Goal: Book appointment/travel/reservation

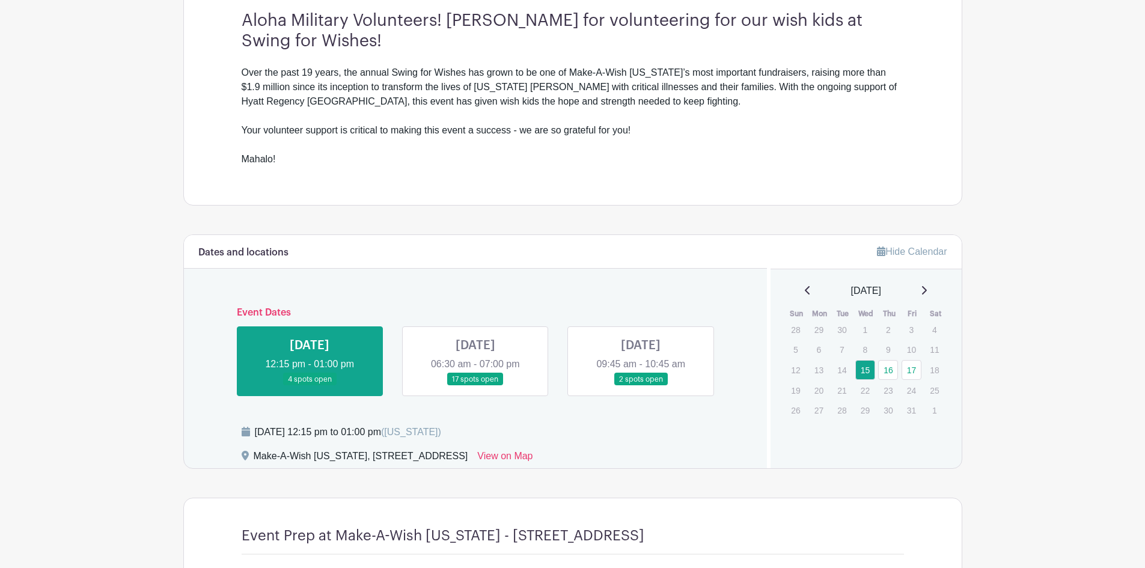
scroll to position [421, 0]
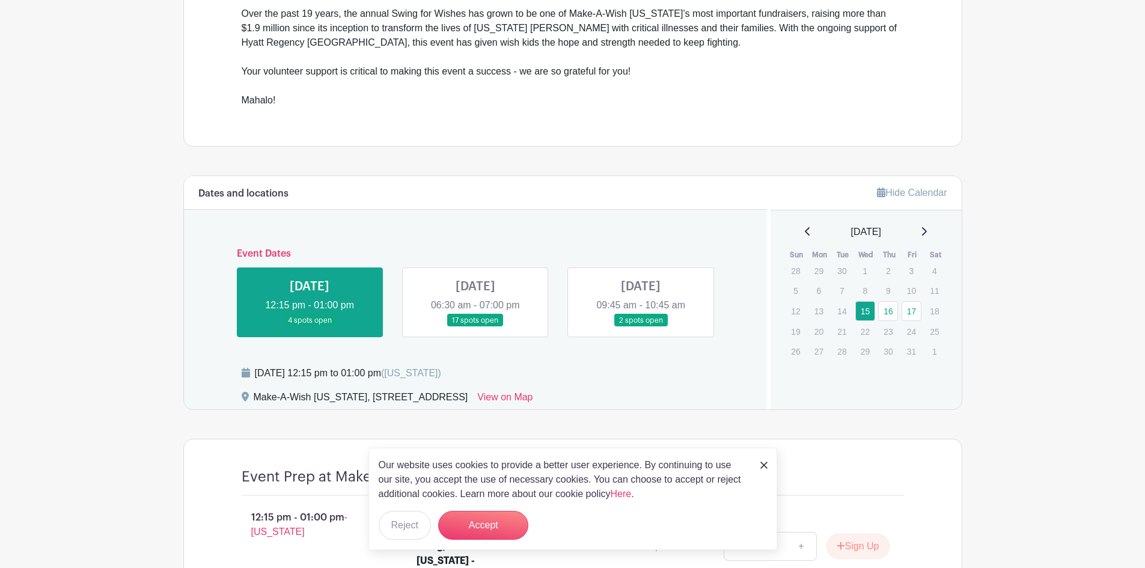
click at [475, 327] on link at bounding box center [475, 327] width 0 height 0
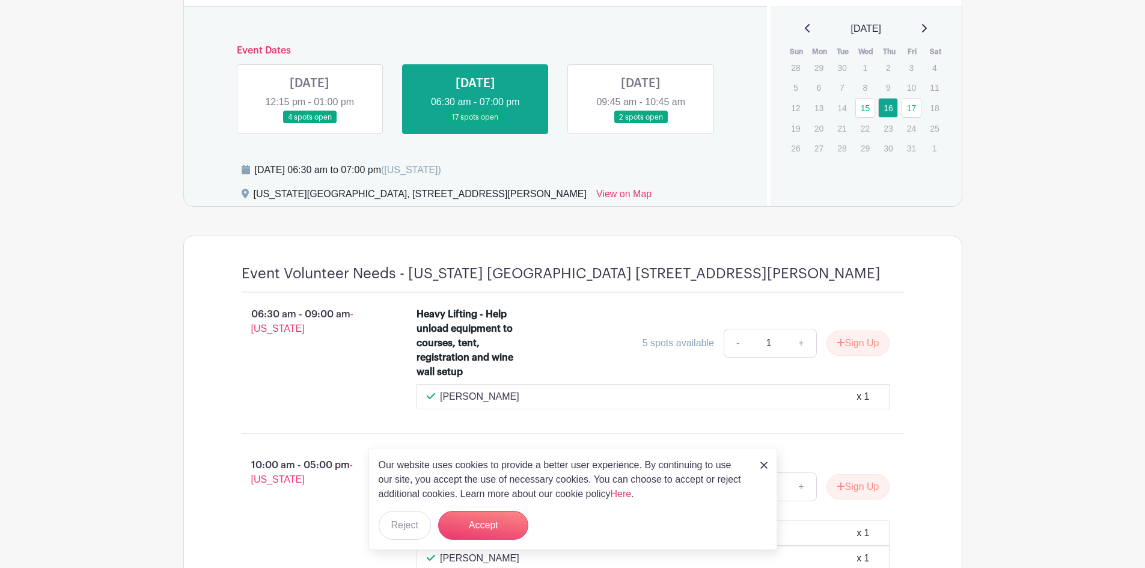
scroll to position [661, 0]
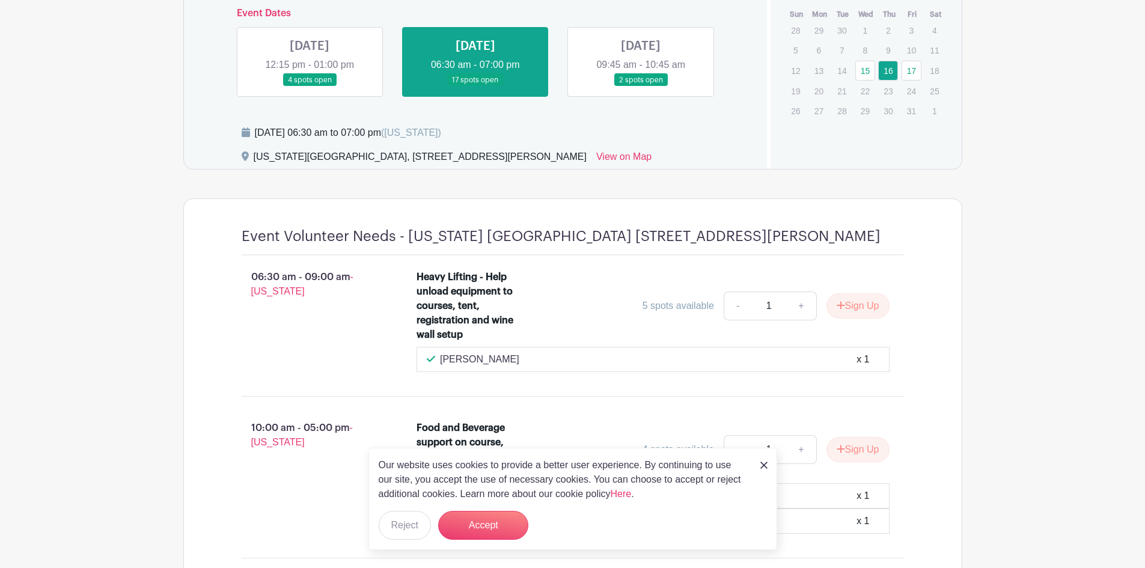
click at [756, 463] on div "Our website uses cookies to provide a better user experience. By continuing to …" at bounding box center [572, 499] width 409 height 102
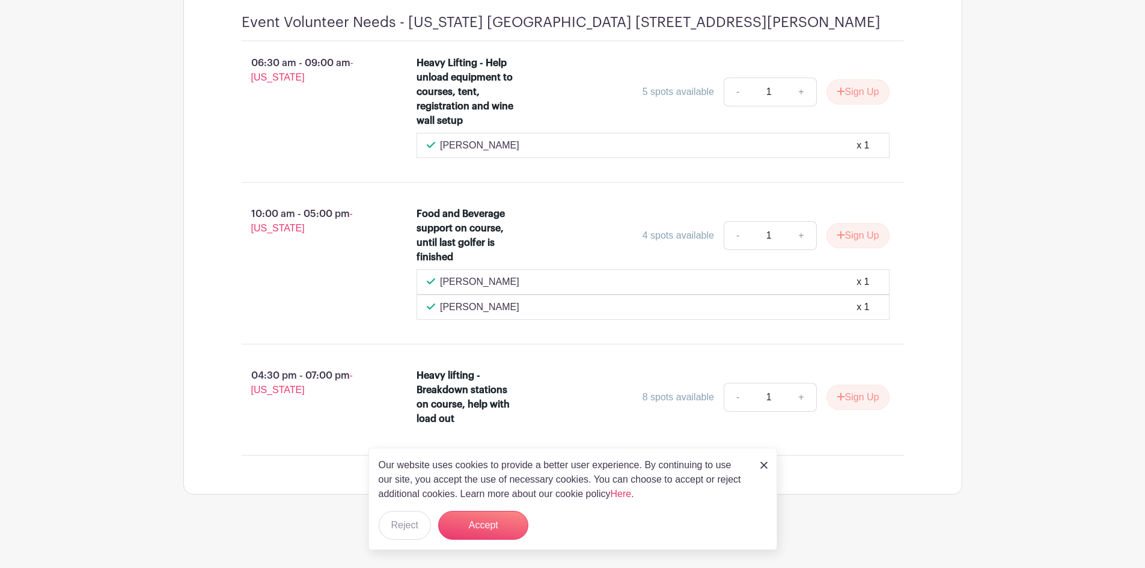
scroll to position [877, 0]
click at [764, 463] on img at bounding box center [763, 465] width 7 height 7
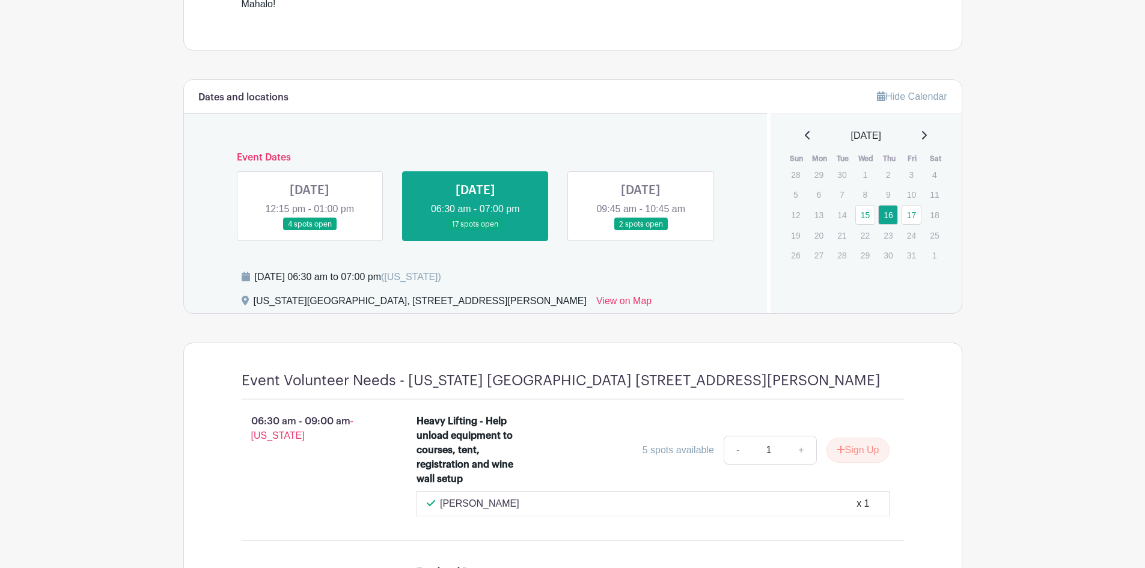
scroll to position [516, 0]
click at [641, 231] on link at bounding box center [641, 231] width 0 height 0
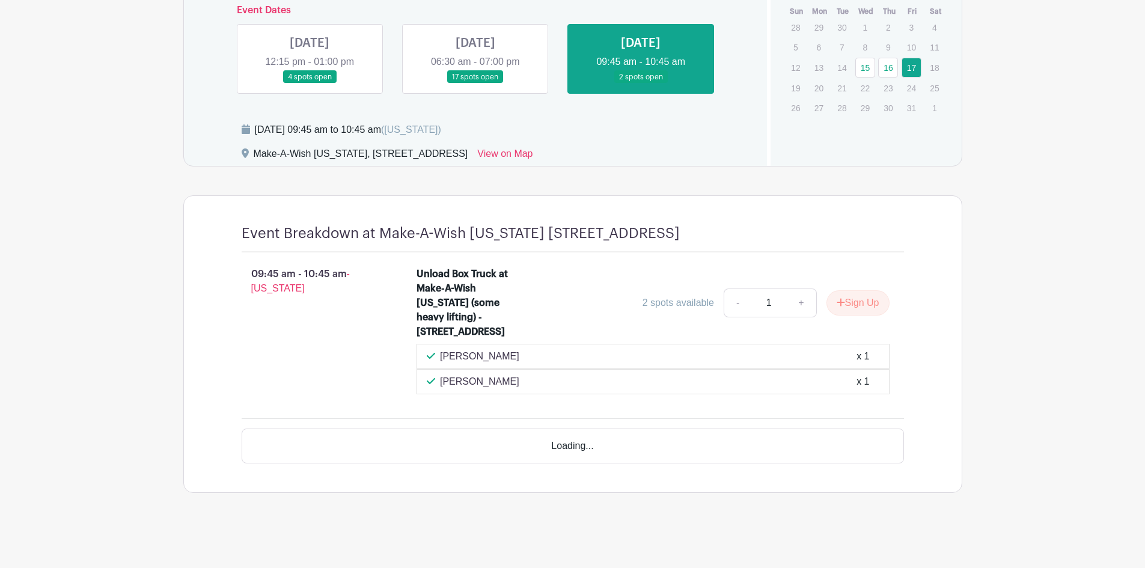
scroll to position [644, 0]
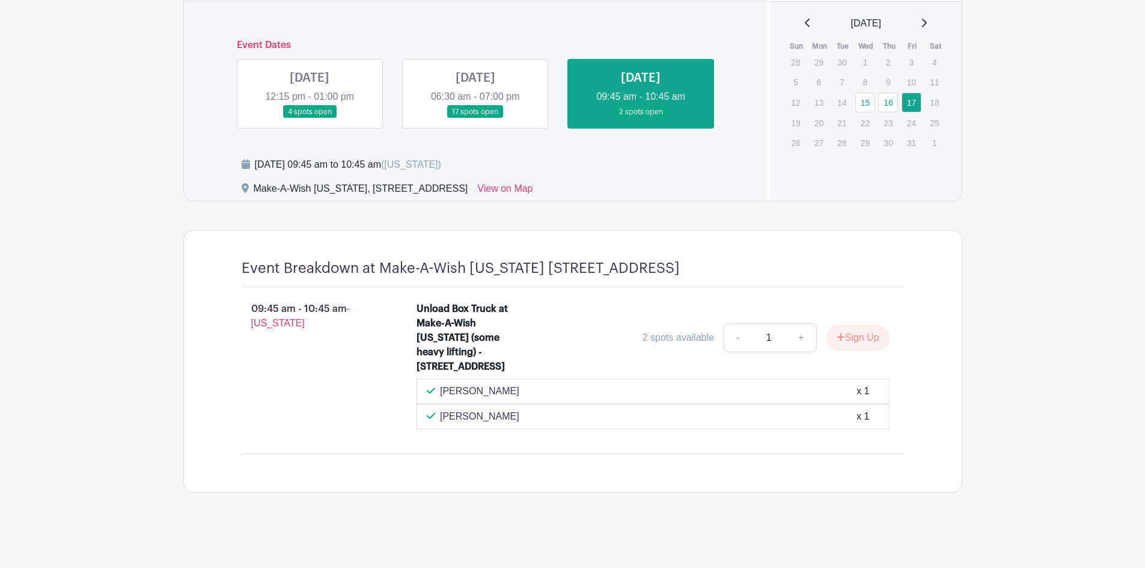
click at [309, 118] on link at bounding box center [309, 118] width 0 height 0
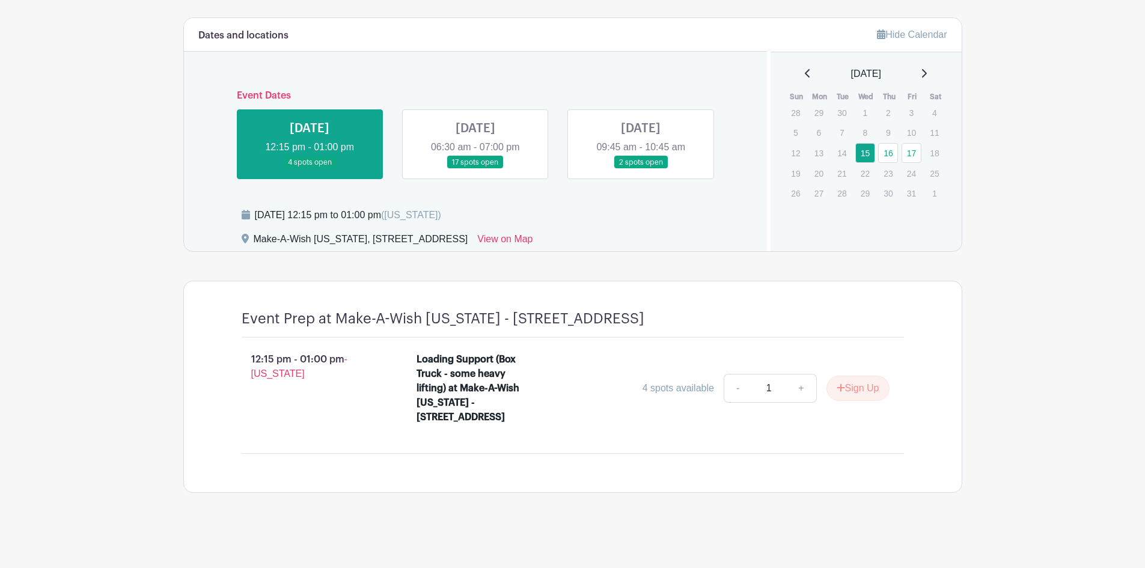
scroll to position [608, 0]
click at [595, 437] on div "12:15 pm - 01:00 pm - [US_STATE] Loading Support (Box Truck - some heavy liftin…" at bounding box center [573, 391] width 720 height 106
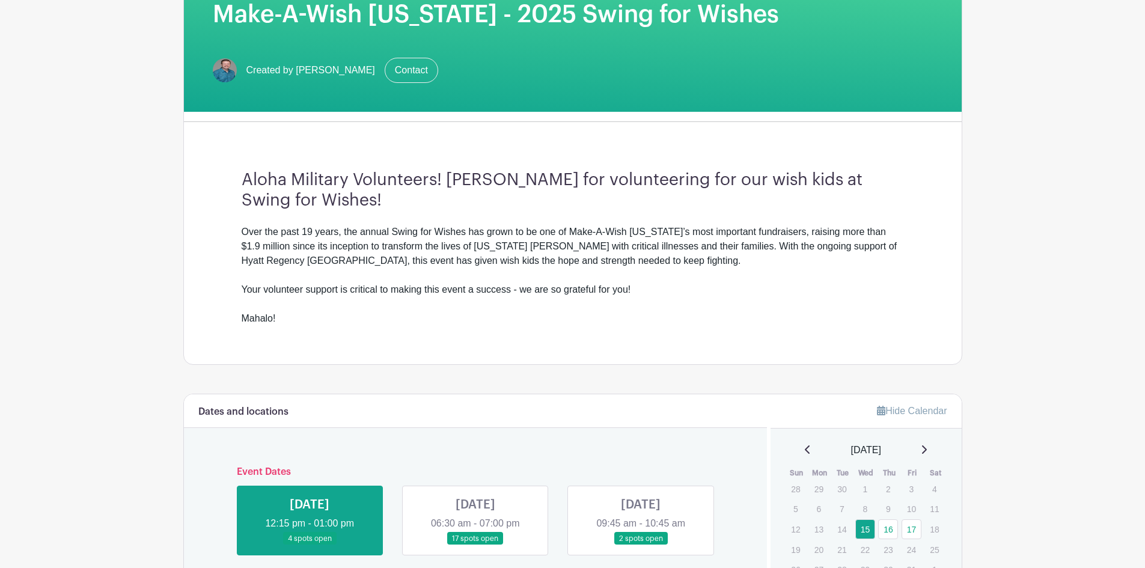
scroll to position [187, 0]
